Goal: Information Seeking & Learning: Find specific fact

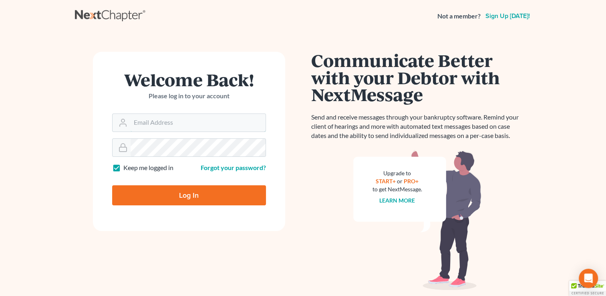
type input "[PERSON_NAME][EMAIL_ADDRESS][DOMAIN_NAME]"
click at [158, 188] on input "Log In" at bounding box center [189, 195] width 154 height 20
type input "Thinking..."
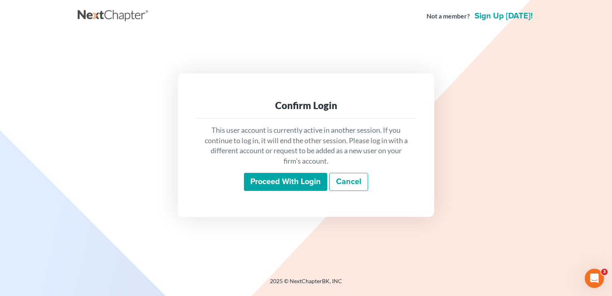
click at [291, 181] on input "Proceed with login" at bounding box center [285, 182] width 83 height 18
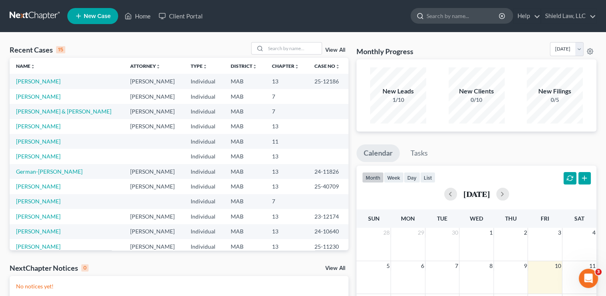
click at [444, 14] on input "search" at bounding box center [463, 15] width 73 height 15
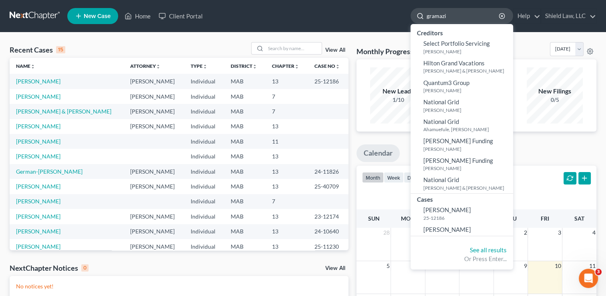
type input "gramazio"
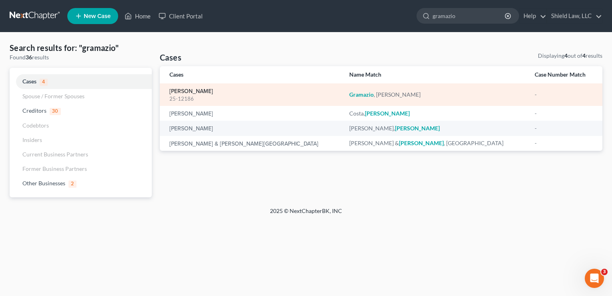
click at [196, 89] on link "[PERSON_NAME]" at bounding box center [191, 92] width 44 height 6
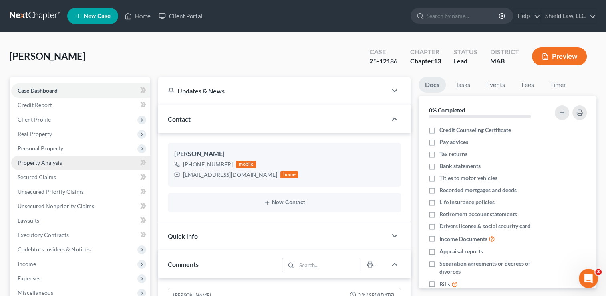
scroll to position [912, 0]
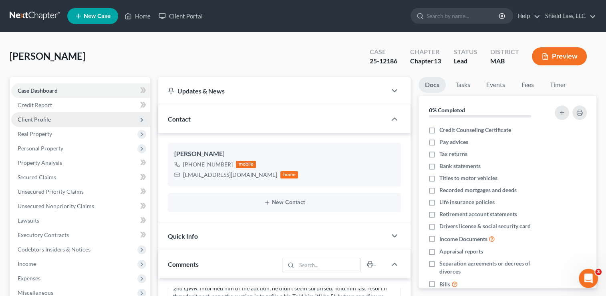
click at [80, 117] on span "Client Profile" at bounding box center [80, 119] width 139 height 14
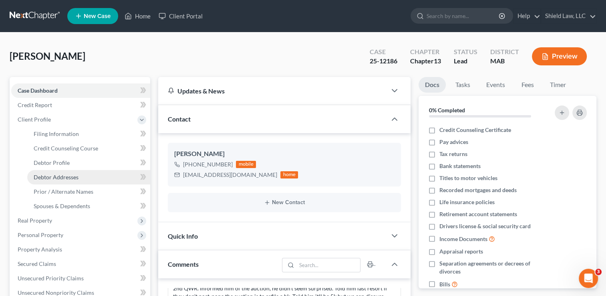
click at [71, 172] on link "Debtor Addresses" at bounding box center [88, 177] width 123 height 14
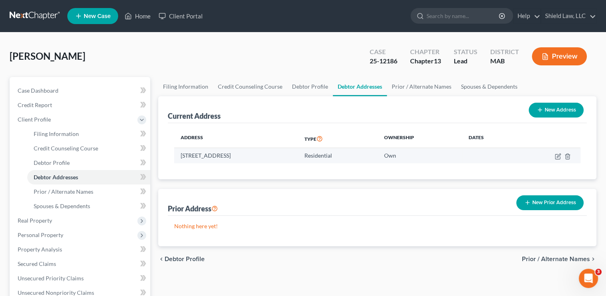
click at [212, 152] on td "[STREET_ADDRESS]" at bounding box center [236, 155] width 124 height 15
copy td "[STREET_ADDRESS]"
